Goal: Information Seeking & Learning: Learn about a topic

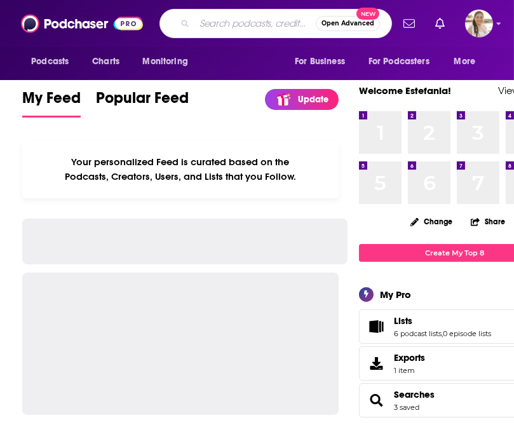
click at [195, 25] on input "Search podcasts, credits, & more..." at bounding box center [255, 23] width 121 height 20
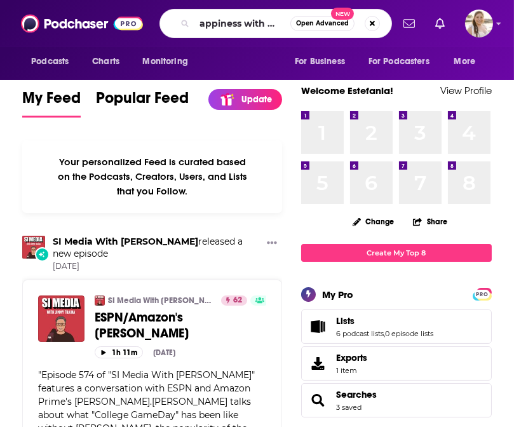
scroll to position [0, 11]
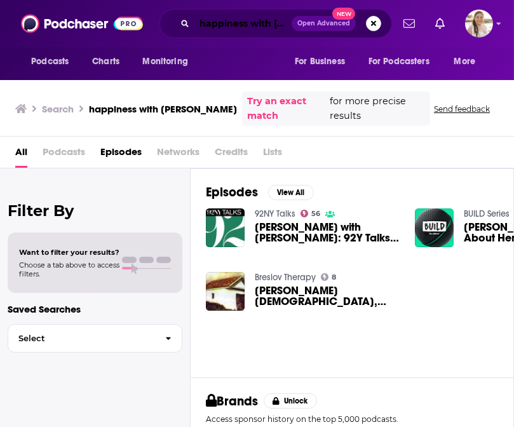
click at [248, 24] on input "happiness with [PERSON_NAME]" at bounding box center [243, 23] width 97 height 20
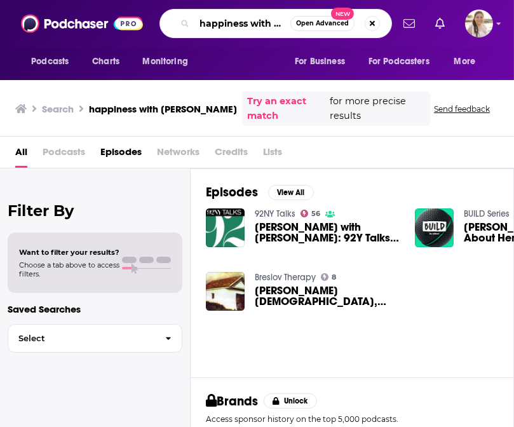
click at [248, 24] on input "happiness with [PERSON_NAME]" at bounding box center [243, 23] width 96 height 20
click at [261, 24] on input "happiness with [PERSON_NAME]" at bounding box center [243, 23] width 96 height 20
click at [198, 20] on input "happiness with [PERSON_NAME]" at bounding box center [243, 23] width 96 height 20
click at [277, 24] on input ""happiness with [PERSON_NAME]" at bounding box center [243, 23] width 96 height 20
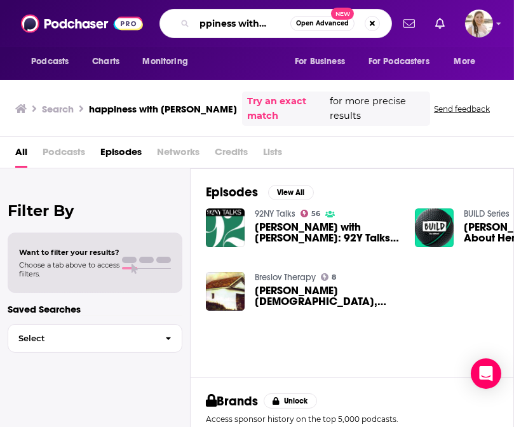
scroll to position [0, 19]
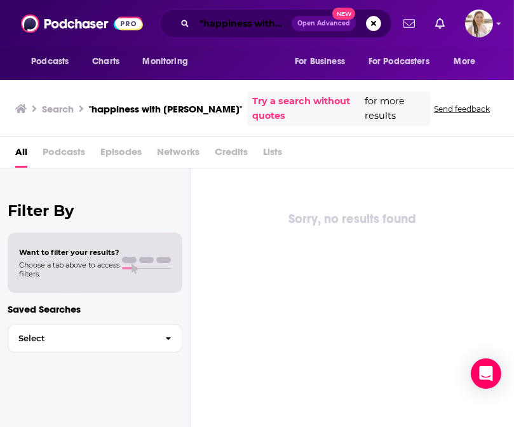
click at [260, 26] on input ""happiness with [PERSON_NAME]"" at bounding box center [243, 23] width 97 height 20
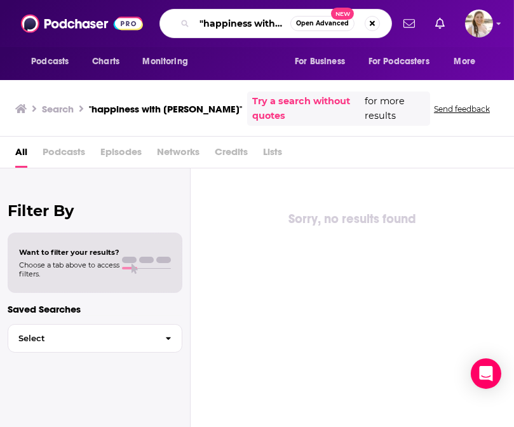
click at [260, 26] on input ""happiness with [PERSON_NAME]"" at bounding box center [243, 23] width 96 height 20
type input "earn your leisure"
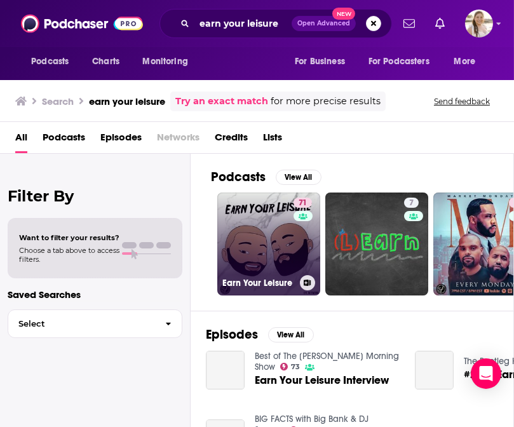
click at [252, 245] on link "71 Earn Your Leisure" at bounding box center [268, 244] width 103 height 103
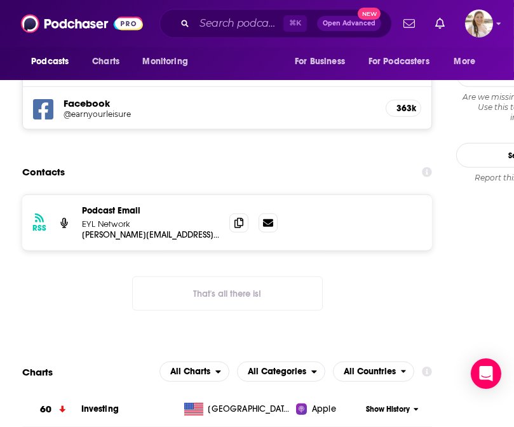
scroll to position [1340, 0]
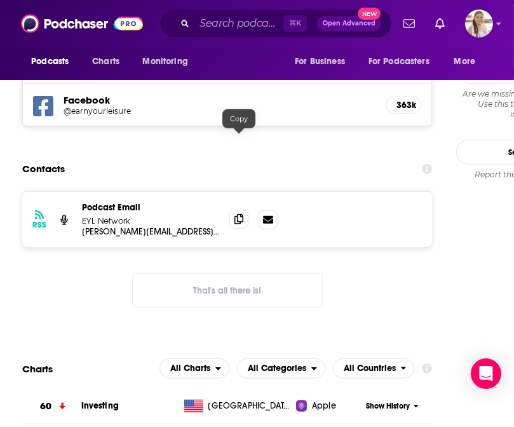
click at [238, 214] on icon at bounding box center [239, 219] width 9 height 10
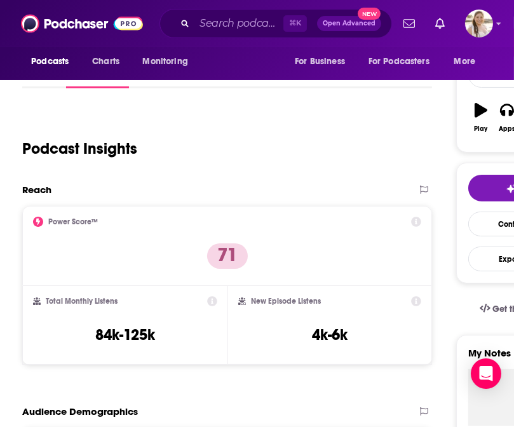
scroll to position [0, 0]
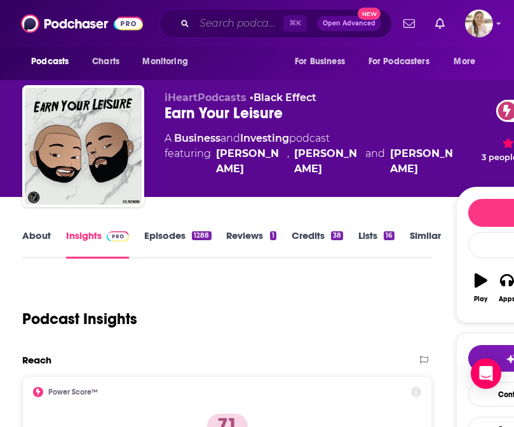
click at [226, 32] on input "Search podcasts, credits, & more..." at bounding box center [239, 23] width 89 height 20
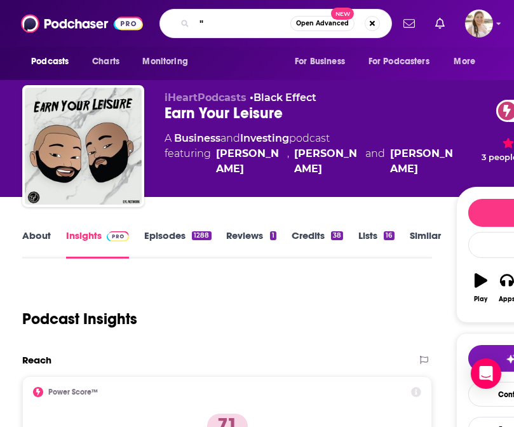
paste input "[PERSON_NAME]"
type input ""[PERSON_NAME]""
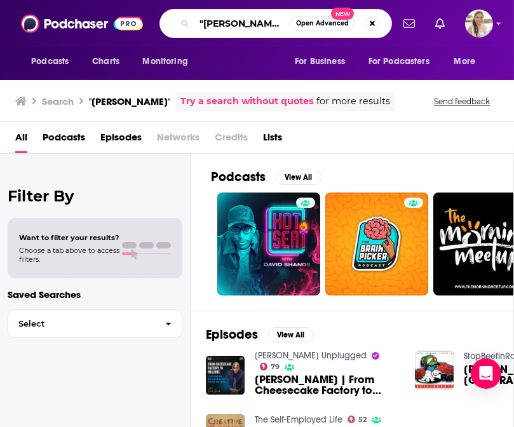
drag, startPoint x: 284, startPoint y: 22, endPoint x: 179, endPoint y: 22, distance: 104.9
click at [179, 22] on div ""[PERSON_NAME]" Open Advanced New" at bounding box center [276, 23] width 233 height 29
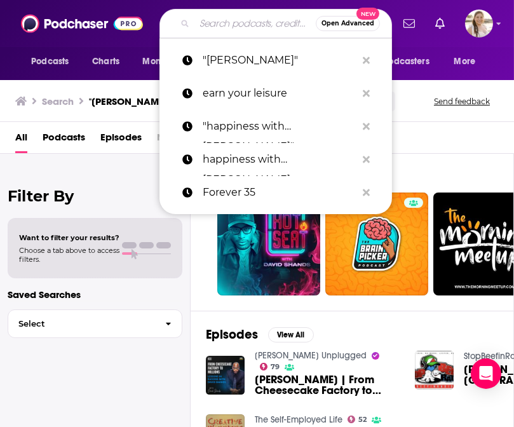
paste input "Social Proof Podcast"
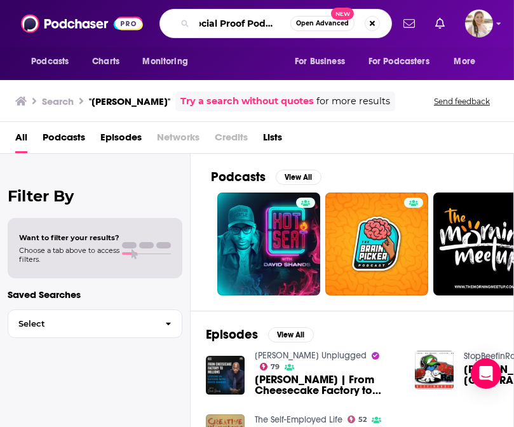
type input "Social Proof Podcast"
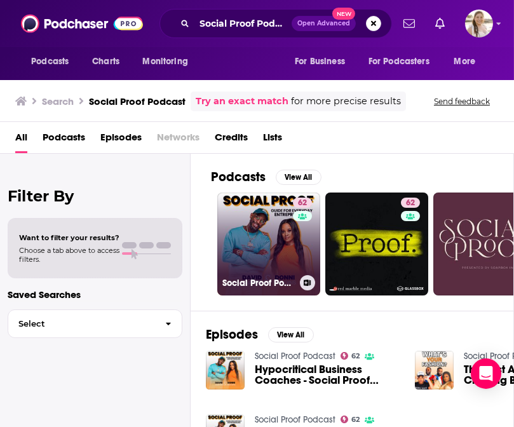
click at [282, 233] on link "62 Social Proof Podcast" at bounding box center [268, 244] width 103 height 103
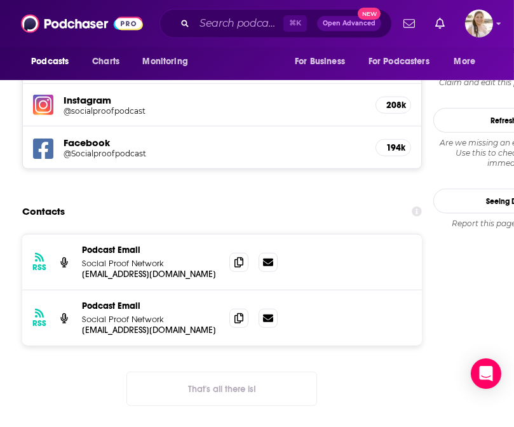
scroll to position [1318, 0]
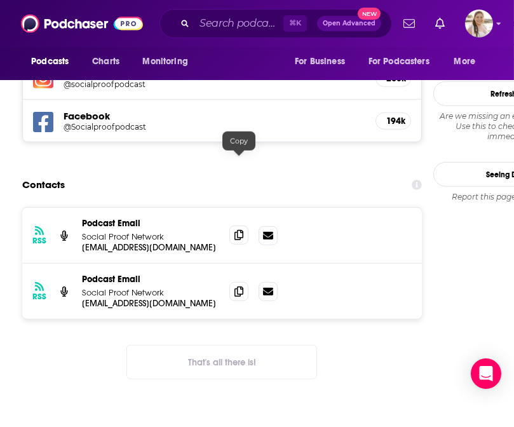
click at [235, 230] on icon at bounding box center [239, 235] width 9 height 10
click at [247, 282] on span at bounding box center [238, 291] width 19 height 19
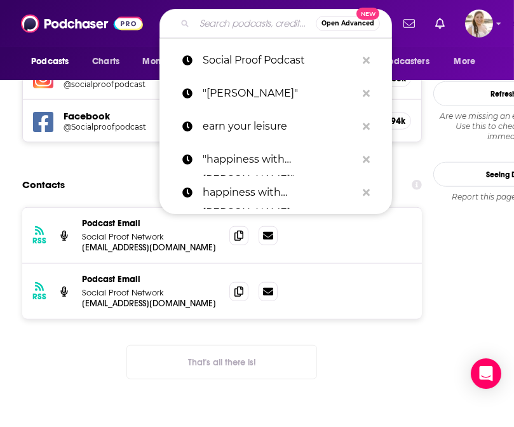
click at [219, 20] on input "Search podcasts, credits, & more..." at bounding box center [255, 23] width 121 height 20
paste input "Making Space Podcast."
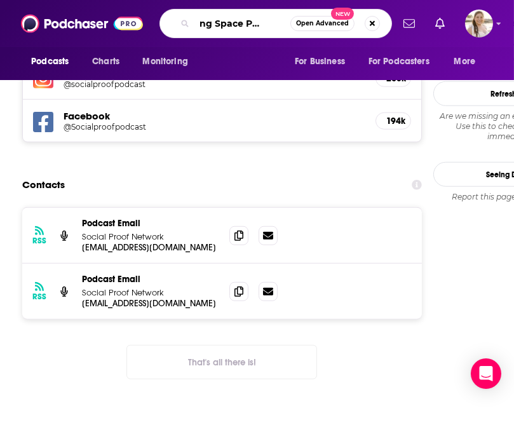
type input "Making Space Podcast"
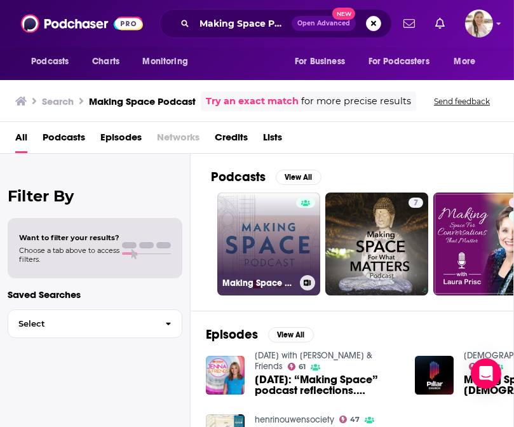
click at [280, 244] on link "Making Space Podcast" at bounding box center [268, 244] width 103 height 103
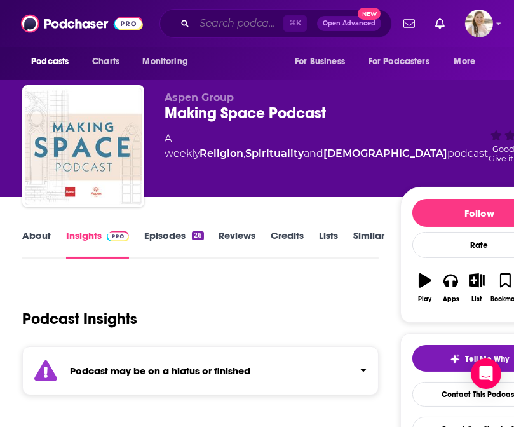
click at [237, 20] on input "Search podcasts, credits, & more..." at bounding box center [239, 23] width 89 height 20
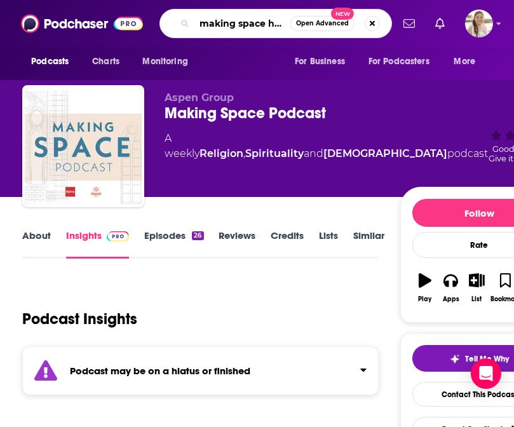
type input "making space hoda"
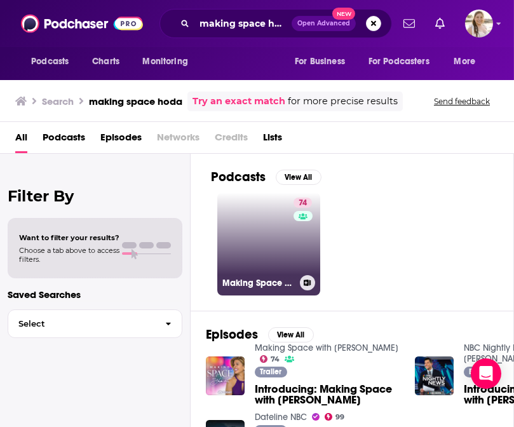
click at [229, 286] on h3 "Making Space with [PERSON_NAME]" at bounding box center [259, 283] width 72 height 11
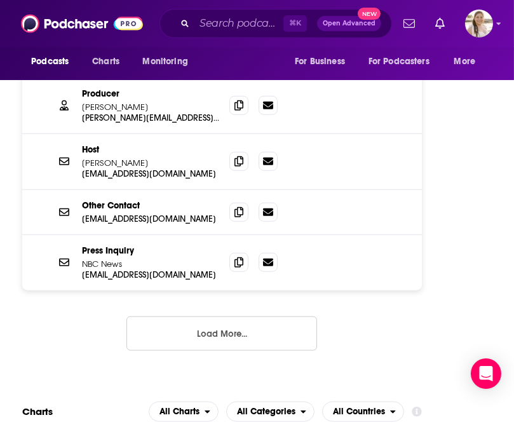
scroll to position [1514, 0]
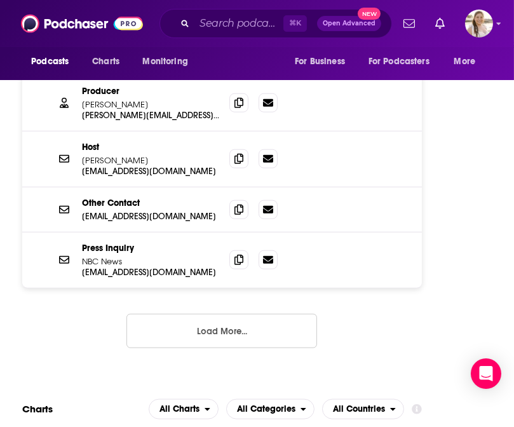
click at [226, 314] on button "Load More..." at bounding box center [222, 331] width 191 height 34
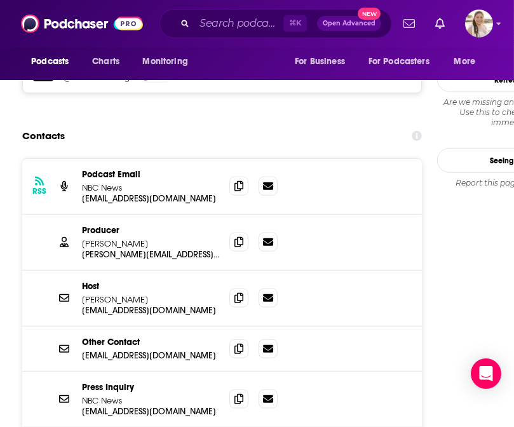
scroll to position [1369, 0]
